Goal: Transaction & Acquisition: Purchase product/service

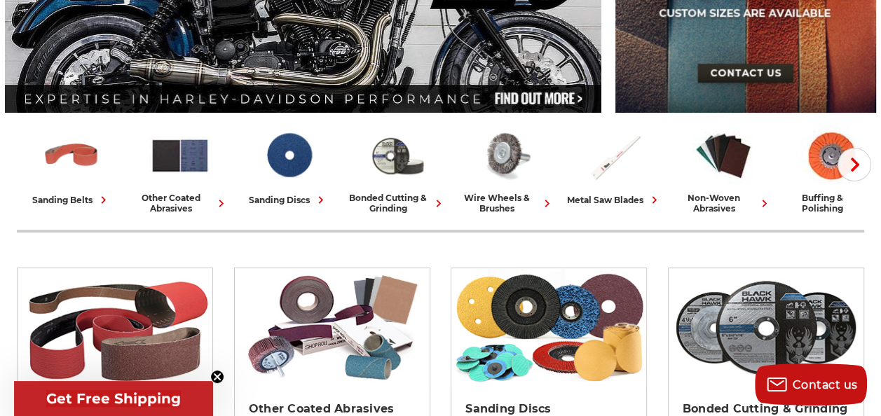
scroll to position [280, 0]
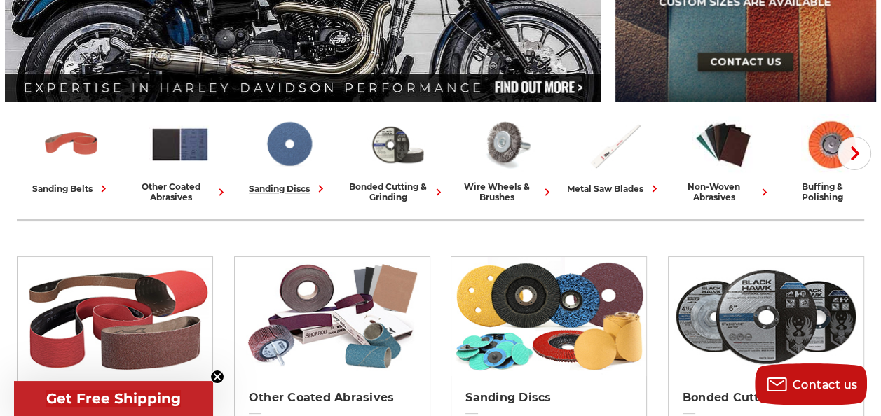
click at [320, 143] on img at bounding box center [289, 144] width 62 height 60
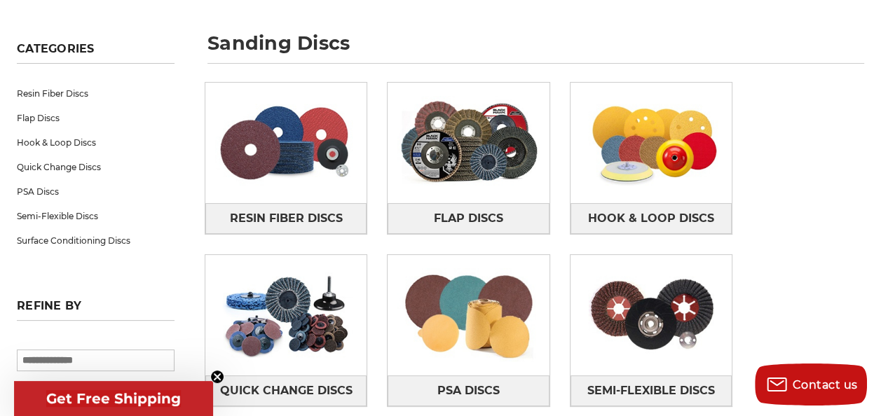
scroll to position [210, 0]
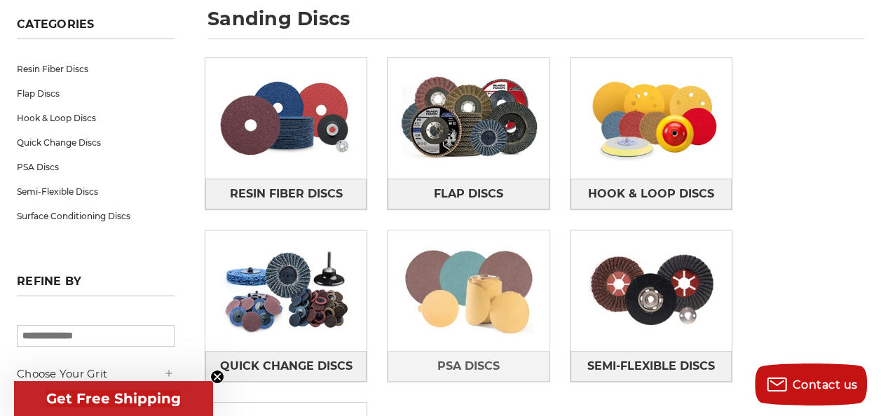
click at [388, 254] on img at bounding box center [468, 290] width 161 height 113
click at [388, 261] on img at bounding box center [468, 290] width 161 height 113
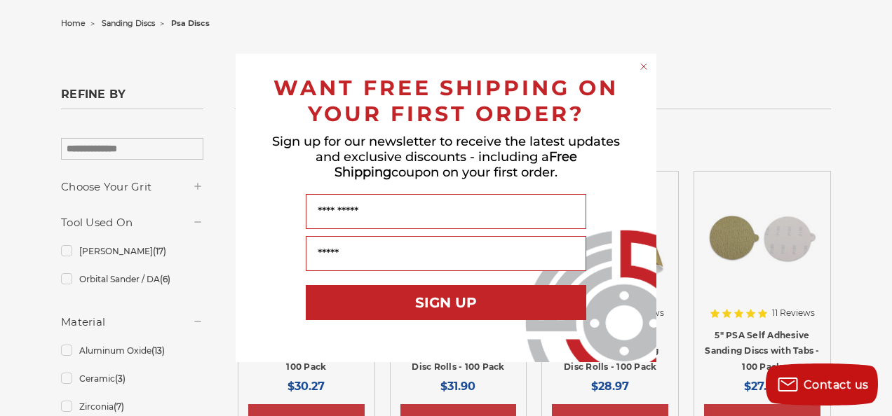
click at [639, 62] on circle "Close dialog" at bounding box center [643, 66] width 13 height 13
